Goal: Browse casually: Explore the website without a specific task or goal

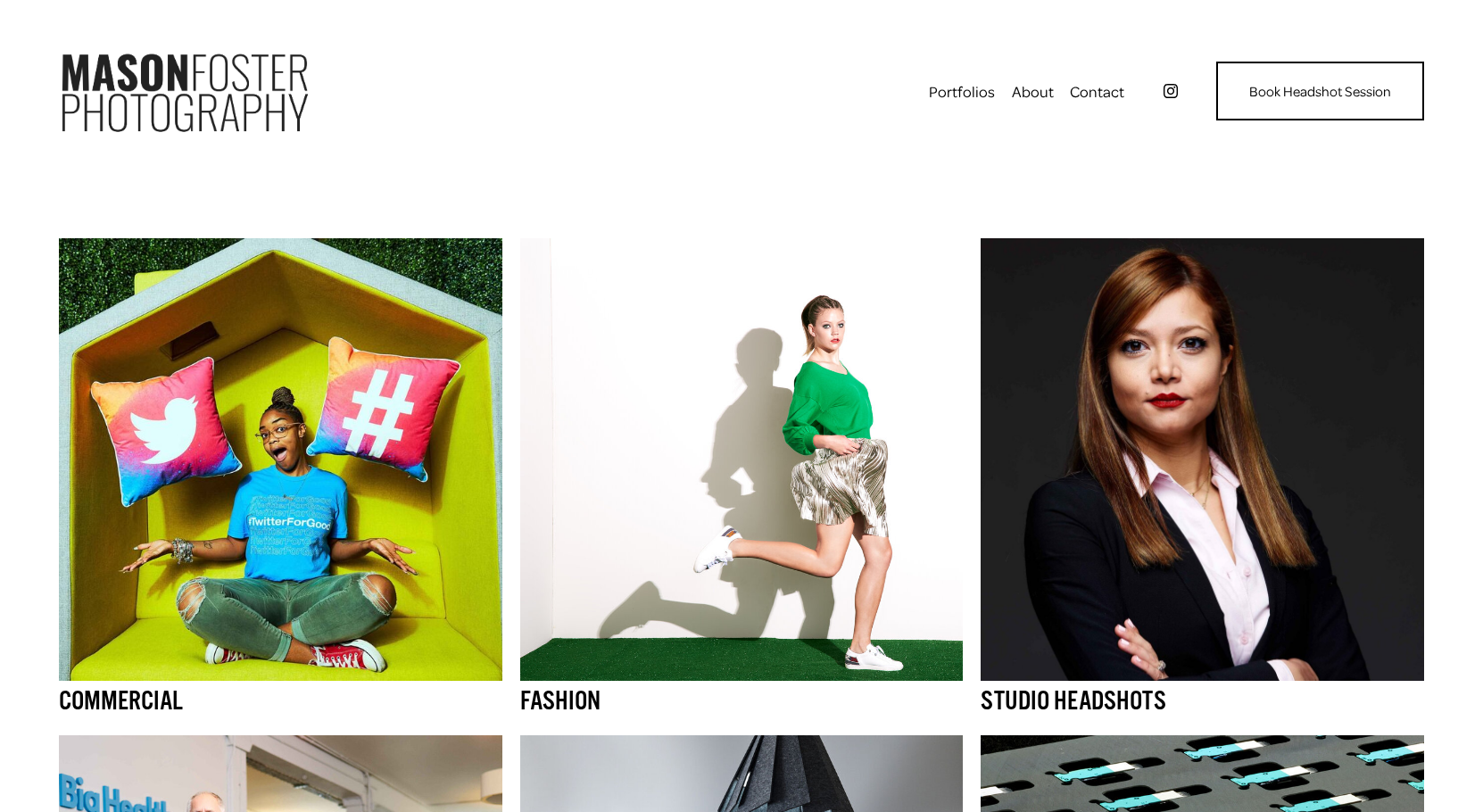
scroll to position [8, 0]
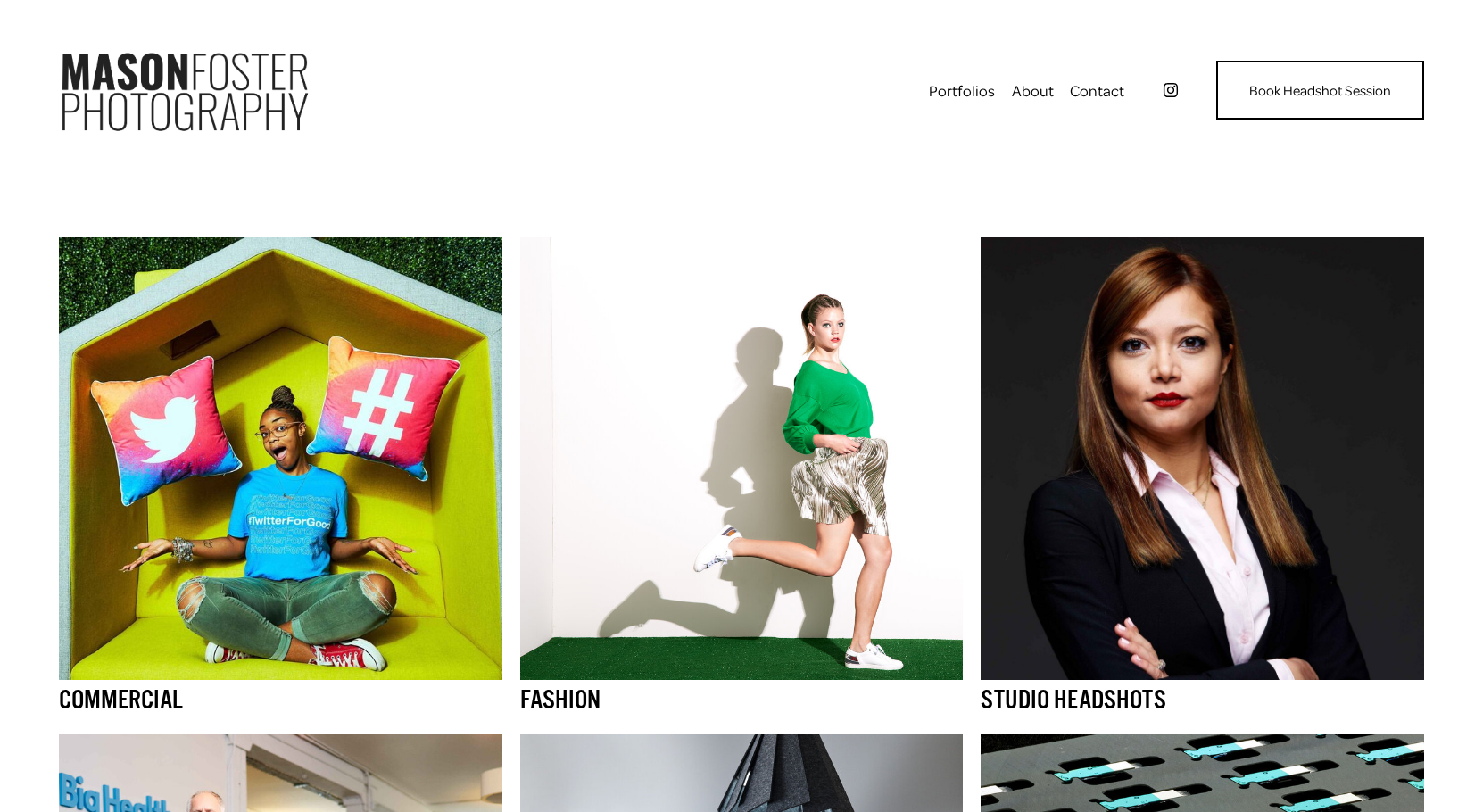
click at [1144, 562] on img at bounding box center [1202, 458] width 442 height 442
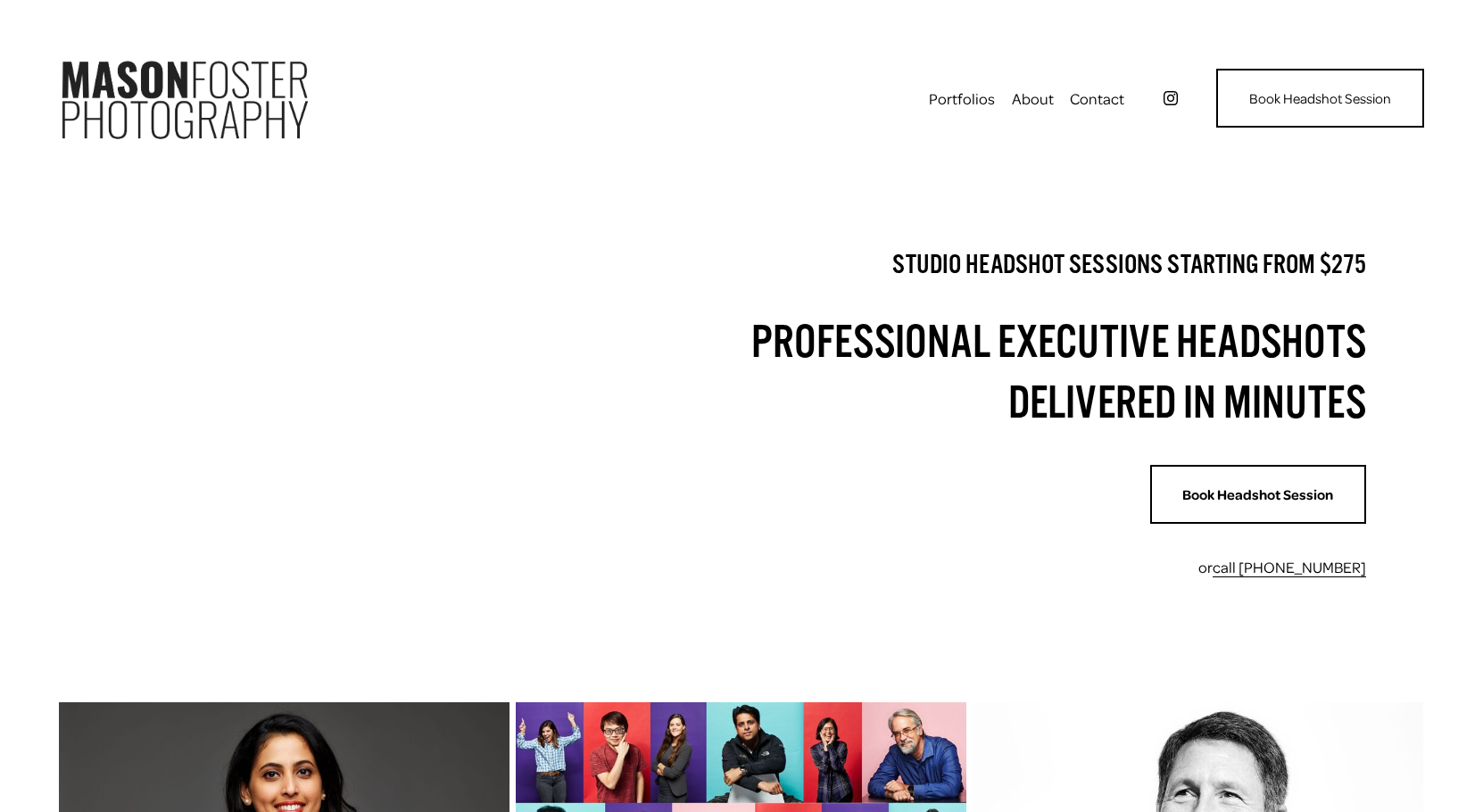
click at [190, 95] on img at bounding box center [183, 98] width 250 height 107
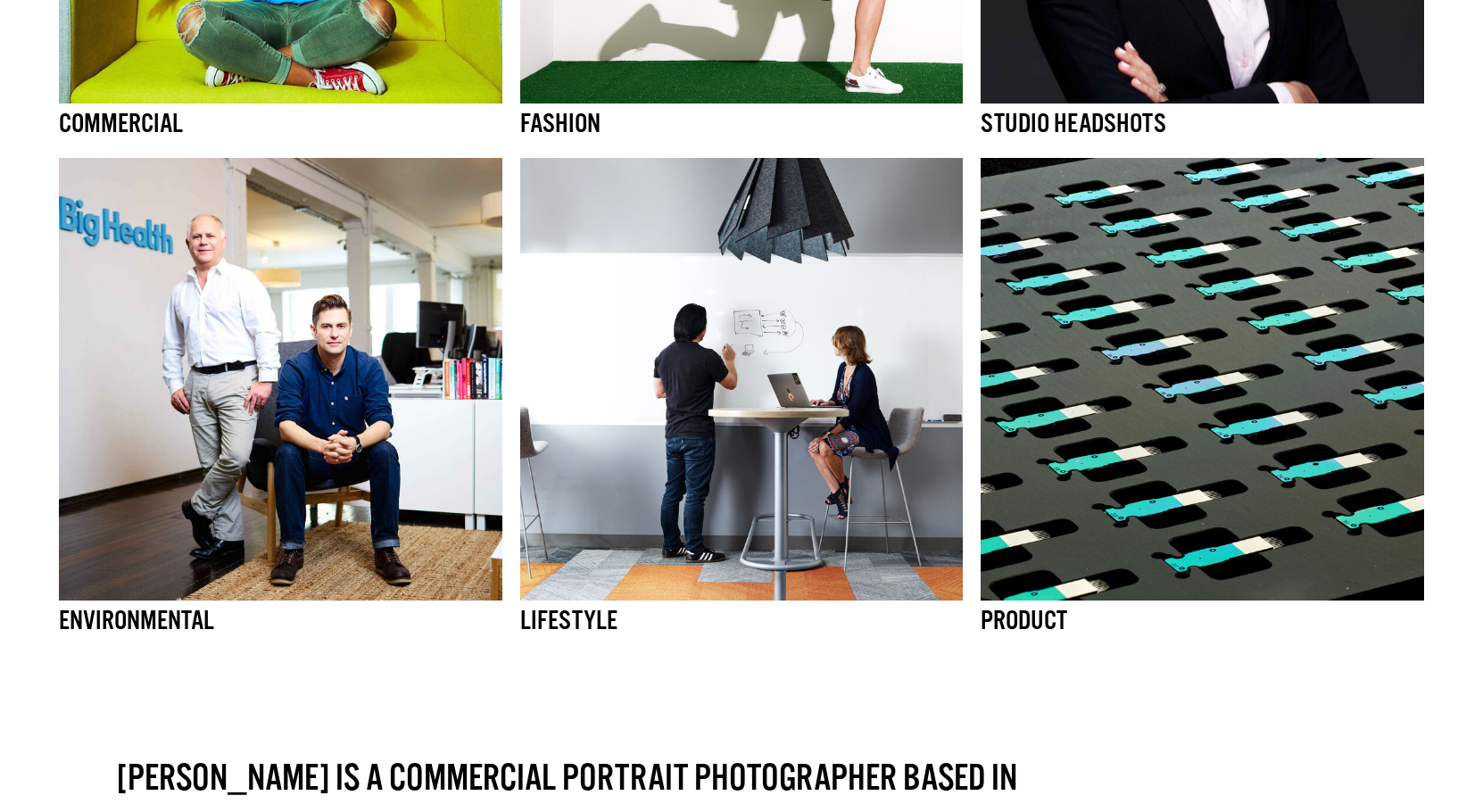
scroll to position [598, 0]
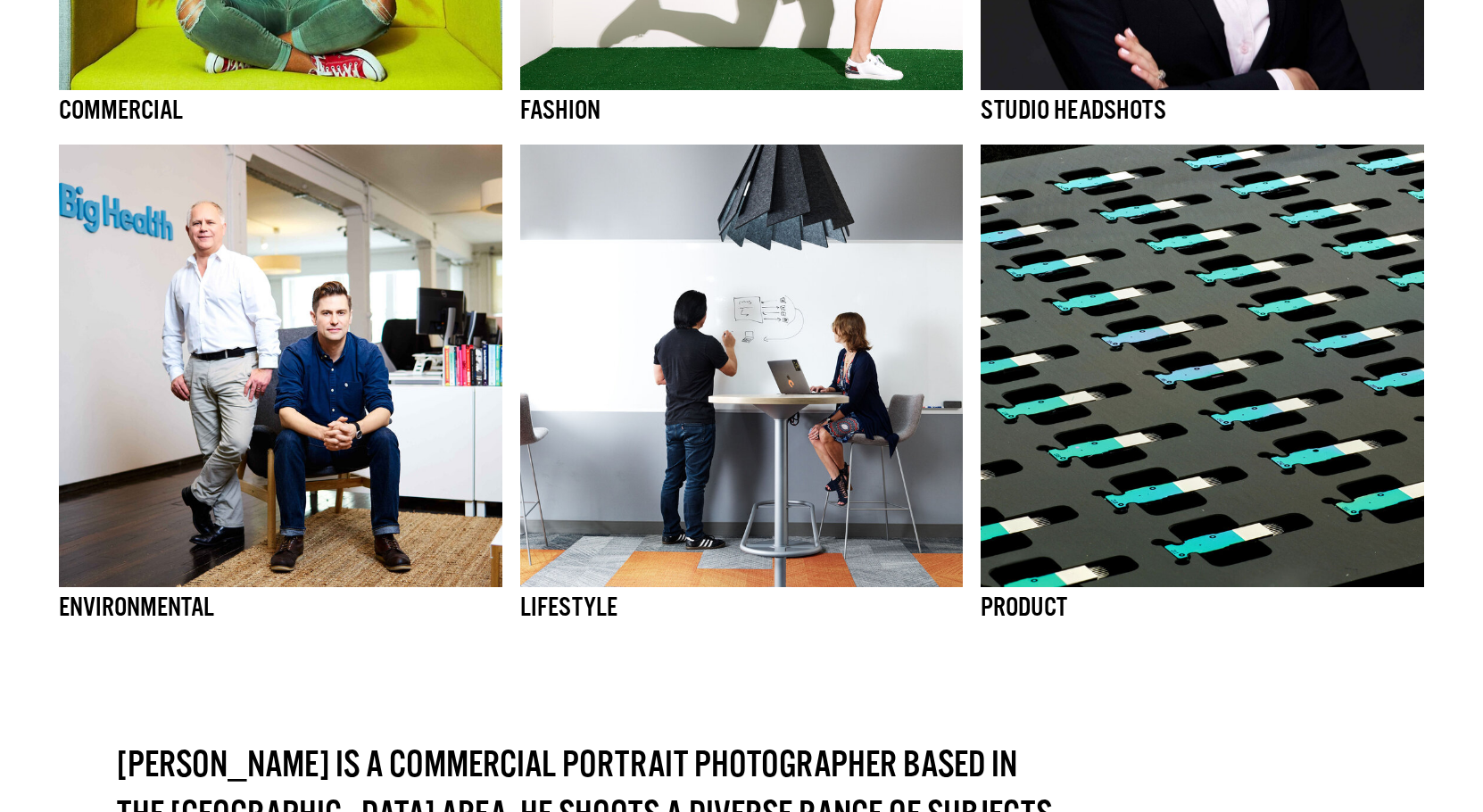
click at [343, 413] on img at bounding box center [279, 365] width 442 height 442
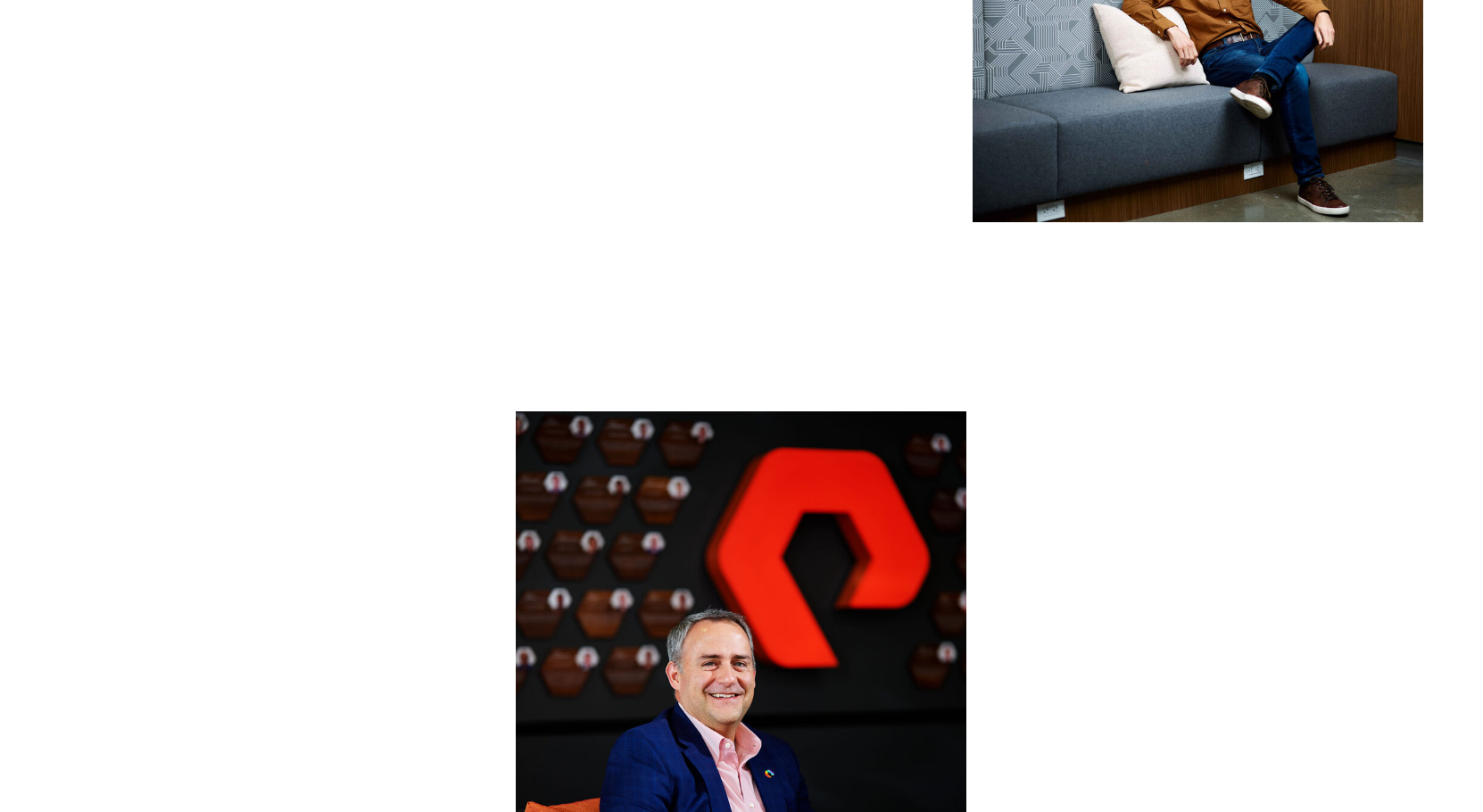
scroll to position [4848, 0]
